Goal: Transaction & Acquisition: Subscribe to service/newsletter

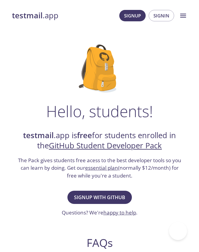
click at [114, 196] on span "Signup with GitHub" at bounding box center [99, 197] width 51 height 8
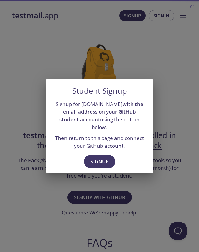
click at [105, 155] on button "Signup" at bounding box center [100, 161] width 32 height 13
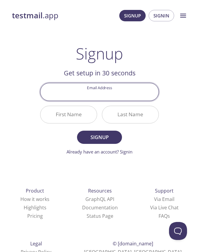
type input "slykinz@gmail.com"
click at [82, 116] on input "First Name" at bounding box center [69, 114] width 56 height 17
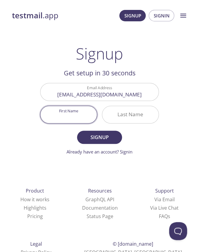
type input "Daniel"
type input "Sleiman"
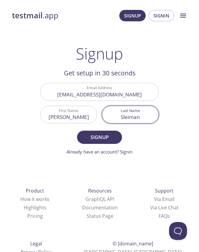
click at [112, 137] on span "Signup" at bounding box center [100, 137] width 32 height 8
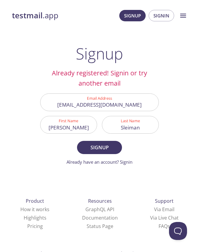
click at [126, 100] on input "slykinz@gmail.com" at bounding box center [100, 102] width 118 height 17
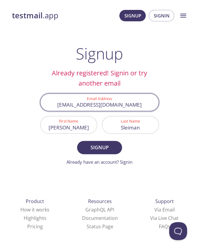
click at [94, 106] on input "slykinz@gmail.com" at bounding box center [100, 102] width 118 height 17
click at [104, 110] on input "slykinz@gmail.com" at bounding box center [100, 102] width 118 height 17
click at [108, 102] on input "slykinz@gmail.com" at bounding box center [100, 102] width 118 height 17
click at [109, 103] on input "slykinz@gmail.com" at bounding box center [100, 102] width 118 height 17
type input "slykinz@gmail"
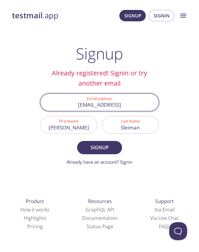
click at [113, 103] on input "slykinz@gmail" at bounding box center [100, 102] width 118 height 17
click at [109, 103] on input "slykinz@gmail" at bounding box center [100, 102] width 118 height 17
click at [173, 134] on div "testmail .app Product Pricing Docs Blog Signup Signin Signup Signin Signup Alre…" at bounding box center [99, 145] width 199 height 290
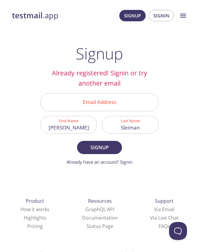
click at [125, 101] on input "Email Address" at bounding box center [100, 102] width 118 height 17
type input "[EMAIL_ADDRESS][DOMAIN_NAME]"
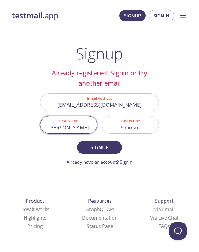
click at [111, 151] on span "Signup" at bounding box center [100, 147] width 32 height 8
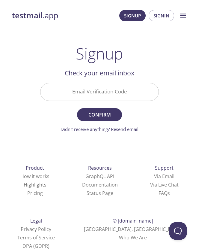
click at [133, 87] on input "Email Verification Code" at bounding box center [100, 91] width 118 height 17
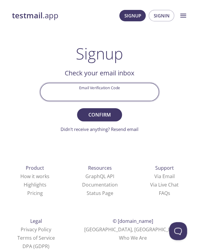
paste input "NGU2MZB"
type input "NGU2MZB"
click at [87, 119] on button "Confirm" at bounding box center [99, 114] width 45 height 13
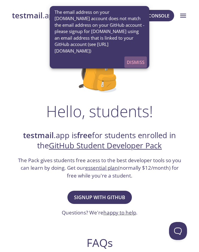
click at [138, 58] on span "Dismiss" at bounding box center [136, 62] width 18 height 8
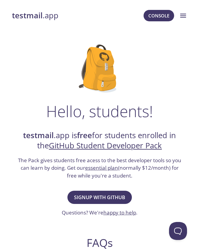
click at [188, 15] on button "menu" at bounding box center [183, 15] width 15 height 15
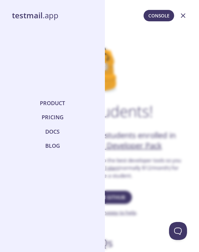
click at [162, 38] on div at bounding box center [99, 126] width 199 height 252
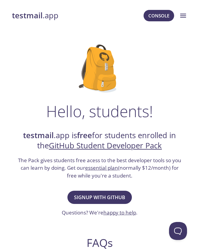
click at [122, 191] on button "Signup with GitHub" at bounding box center [100, 197] width 65 height 13
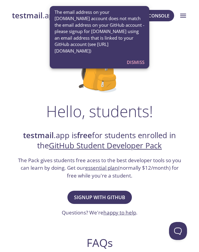
click at [138, 58] on span "Dismiss" at bounding box center [136, 62] width 18 height 8
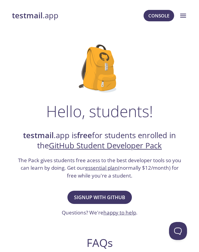
click at [184, 14] on icon "menu" at bounding box center [183, 16] width 8 height 8
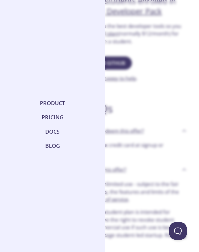
click at [59, 110] on link "Product" at bounding box center [53, 103] width 30 height 14
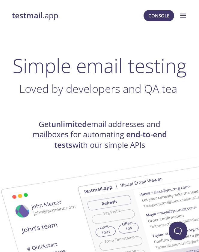
click at [185, 11] on button "menu" at bounding box center [183, 15] width 15 height 15
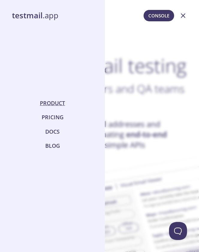
click at [182, 33] on div at bounding box center [99, 126] width 199 height 252
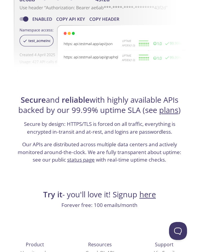
scroll to position [1542, 0]
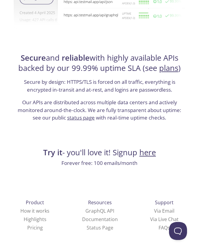
click at [156, 148] on link "here" at bounding box center [148, 152] width 17 height 11
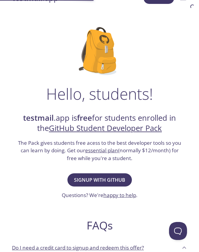
scroll to position [19, 0]
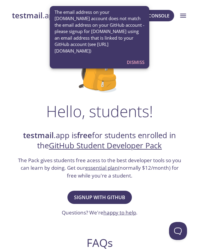
click at [187, 13] on button "menu" at bounding box center [183, 15] width 15 height 15
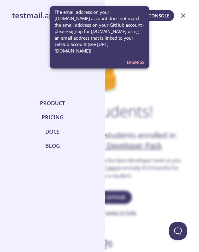
click at [167, 17] on span "Console" at bounding box center [159, 16] width 21 height 8
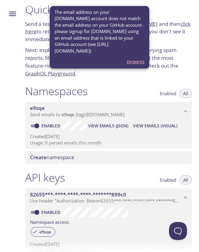
scroll to position [4, 0]
click at [141, 58] on span "Dismiss" at bounding box center [136, 62] width 18 height 8
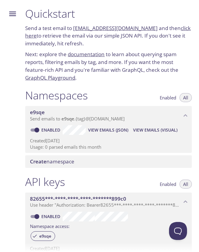
scroll to position [0, 0]
